Goal: Task Accomplishment & Management: Manage account settings

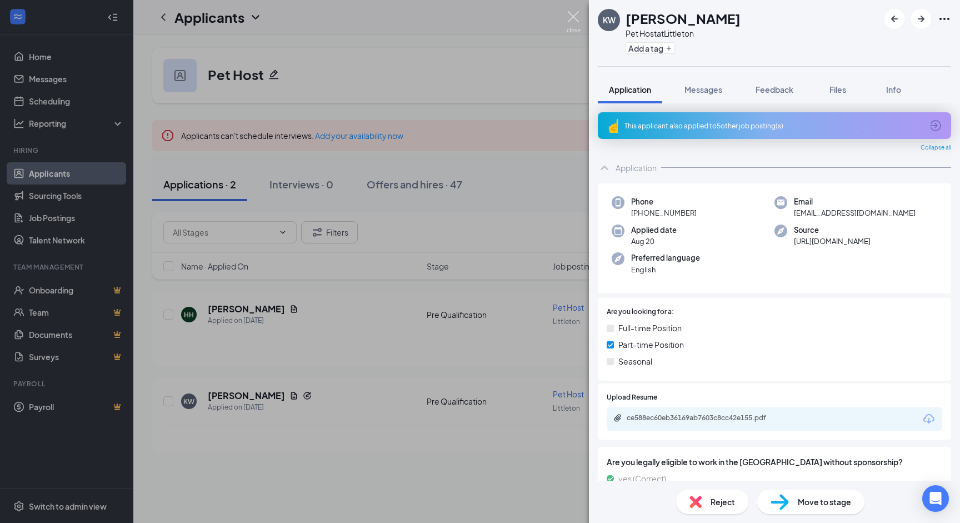
click at [575, 14] on img at bounding box center [574, 22] width 14 height 22
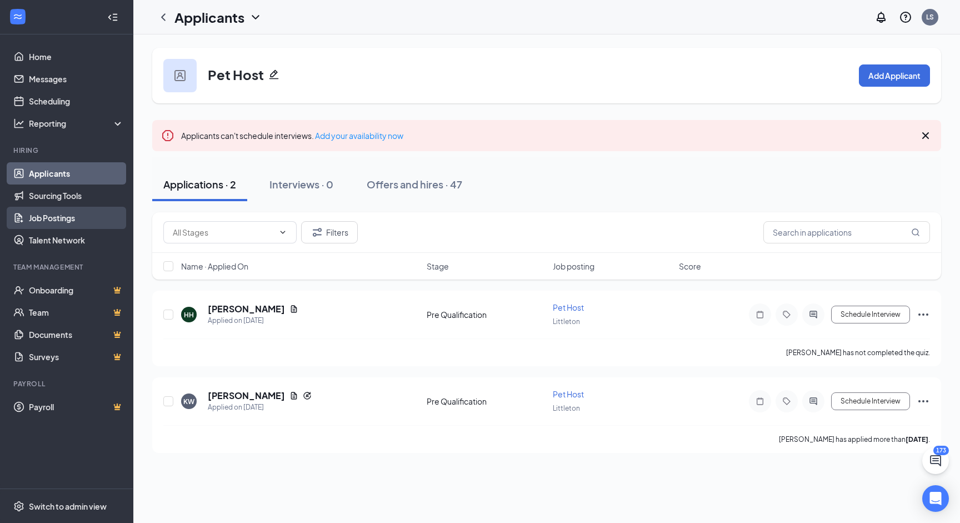
click at [74, 216] on link "Job Postings" at bounding box center [76, 218] width 95 height 22
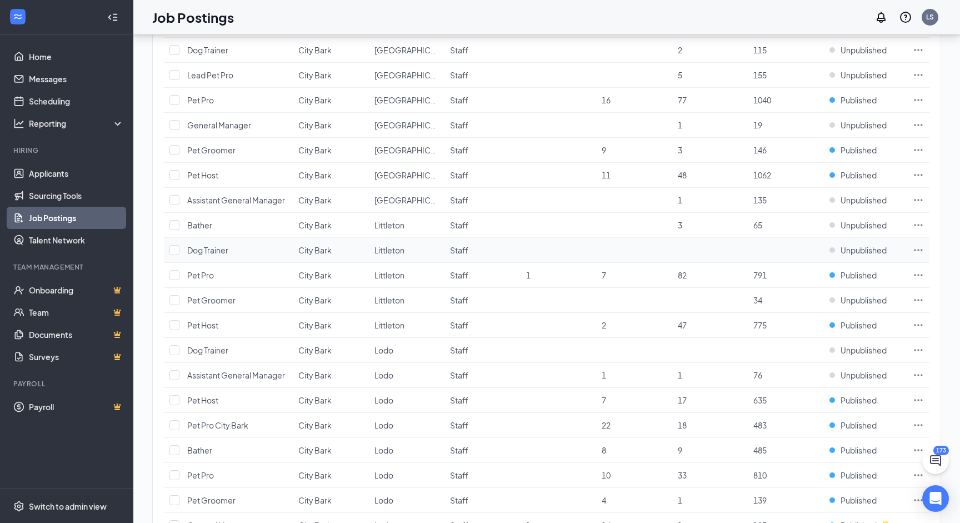
scroll to position [503, 0]
click at [919, 273] on icon "Ellipses" at bounding box center [919, 274] width 8 height 2
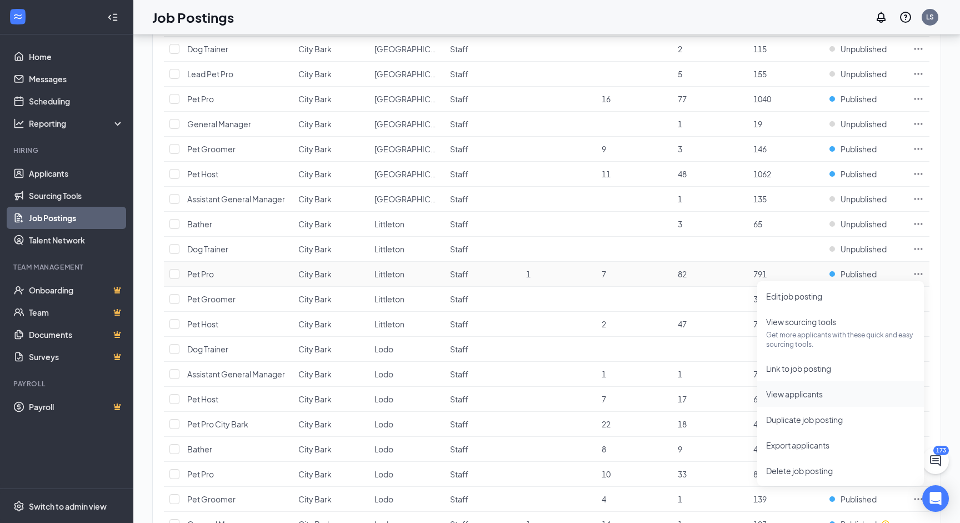
click at [806, 395] on span "View applicants" at bounding box center [794, 394] width 57 height 10
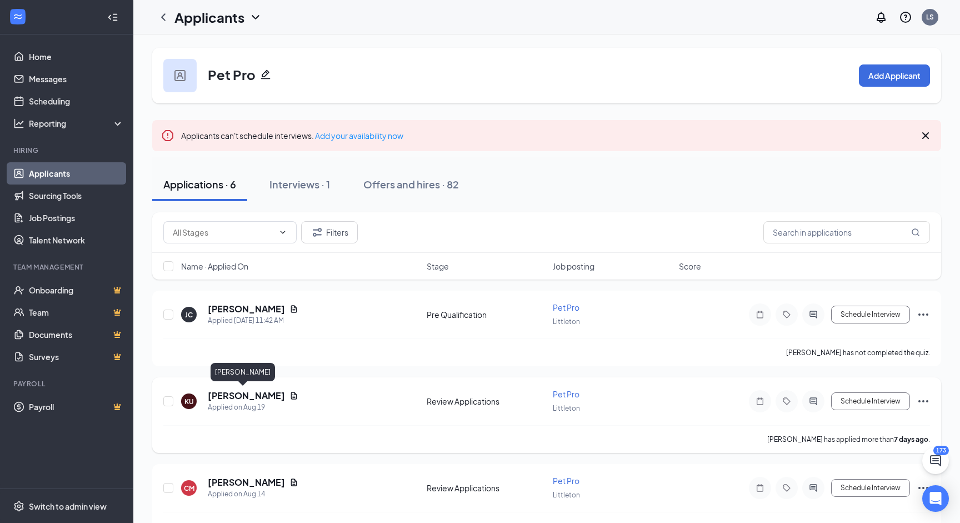
click at [229, 397] on h5 "[PERSON_NAME]" at bounding box center [246, 396] width 77 height 12
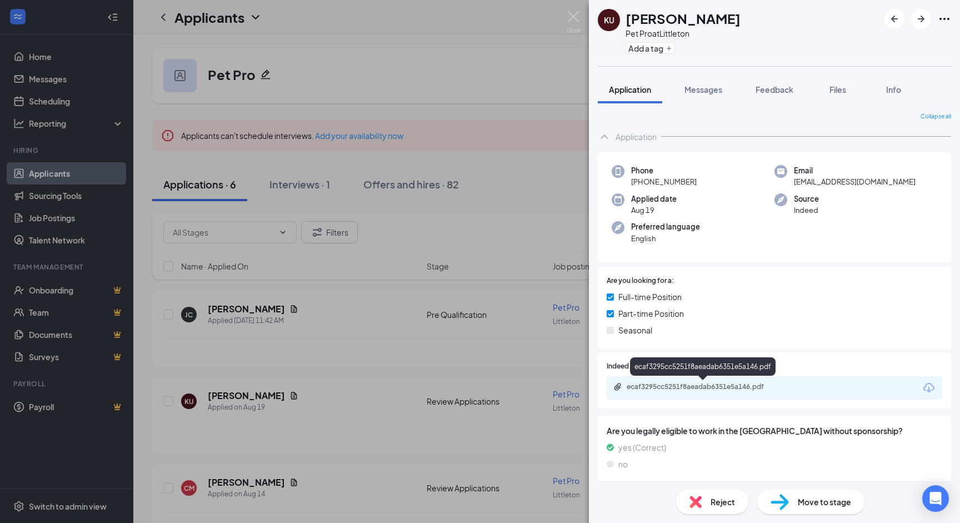
click at [732, 391] on div "ecaf3295cc5251f8aeadab6351e5a146.pdf" at bounding box center [703, 387] width 180 height 11
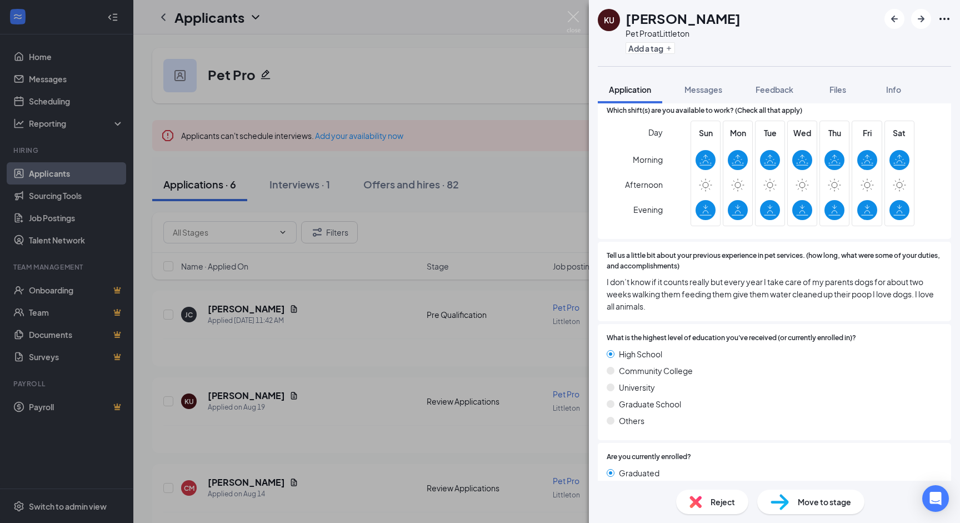
scroll to position [1059, 0]
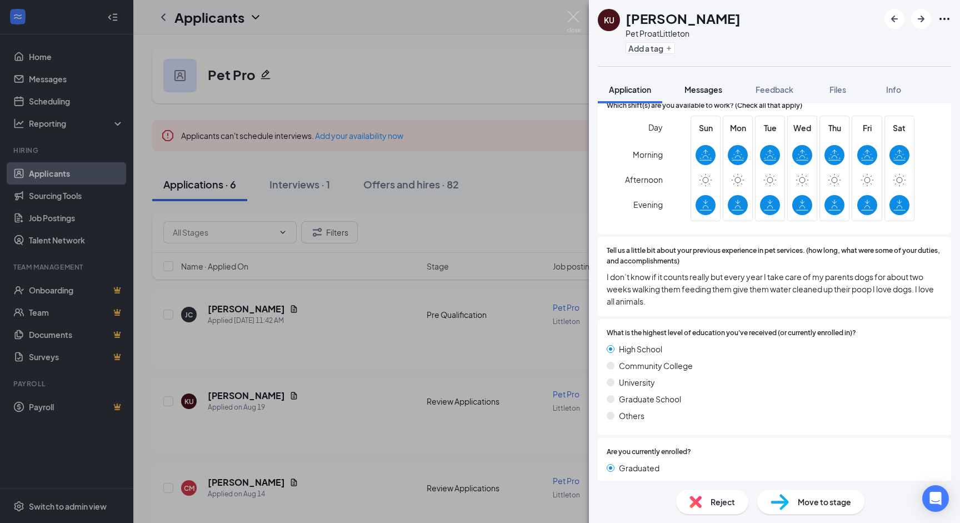
click at [685, 90] on button "Messages" at bounding box center [703, 90] width 60 height 28
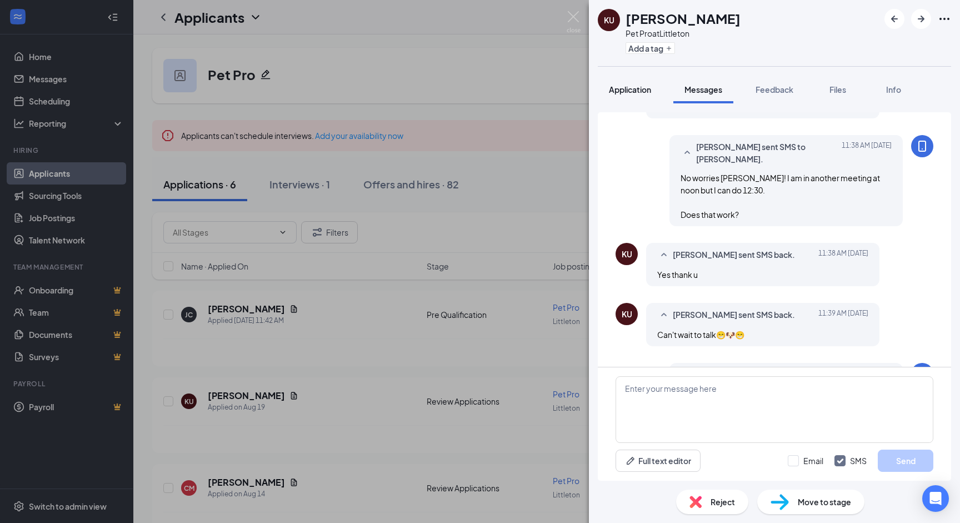
scroll to position [711, 0]
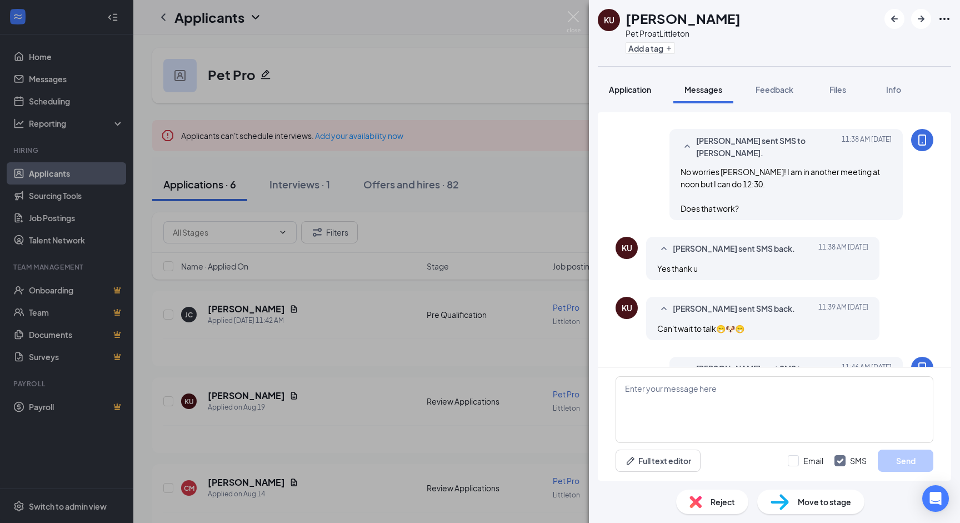
click at [627, 90] on span "Application" at bounding box center [630, 89] width 42 height 10
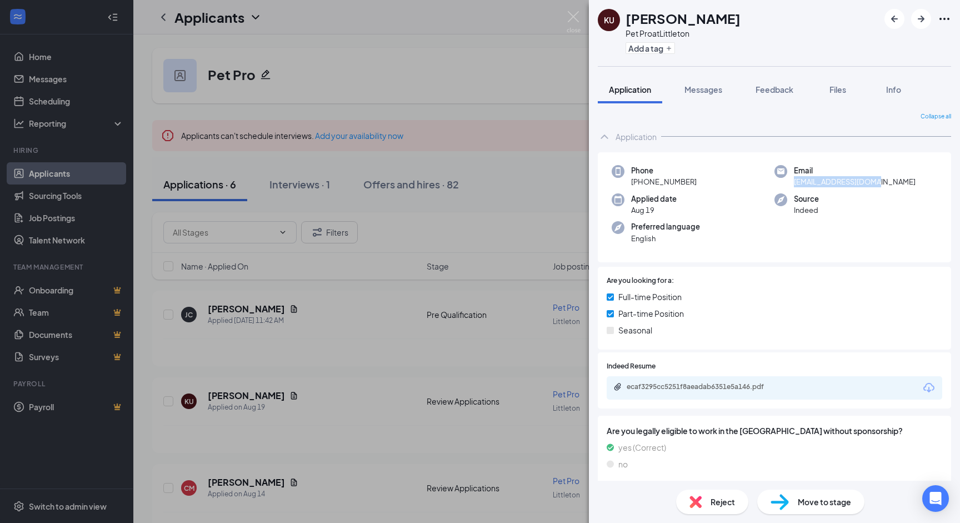
drag, startPoint x: 794, startPoint y: 182, endPoint x: 907, endPoint y: 182, distance: 113.4
click at [907, 182] on div "Email [EMAIL_ADDRESS][DOMAIN_NAME]" at bounding box center [856, 176] width 163 height 23
copy span "[EMAIL_ADDRESS][DOMAIN_NAME]"
